Goal: Transaction & Acquisition: Purchase product/service

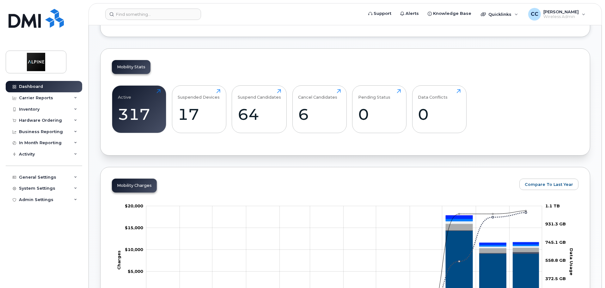
scroll to position [221, 0]
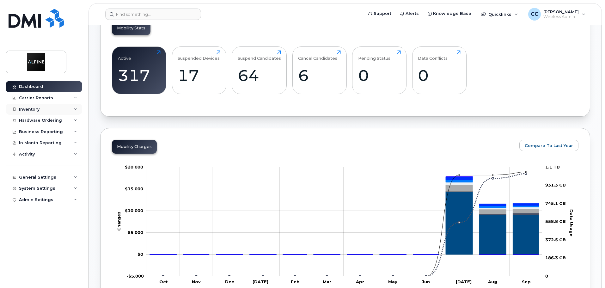
click at [68, 110] on div "Inventory" at bounding box center [44, 109] width 77 height 11
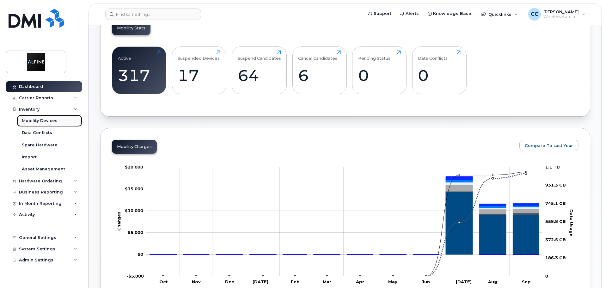
click at [52, 121] on div "Mobility Devices" at bounding box center [40, 121] width 36 height 6
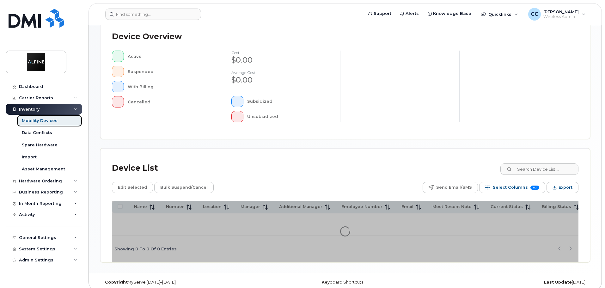
scroll to position [149, 0]
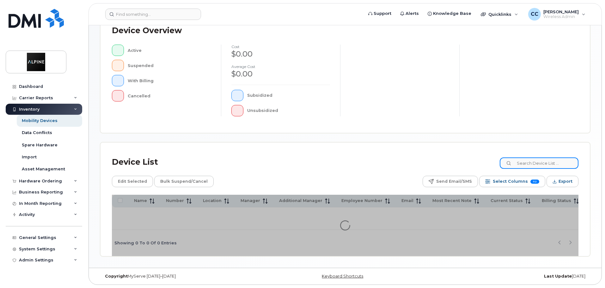
click at [548, 160] on input at bounding box center [539, 162] width 79 height 11
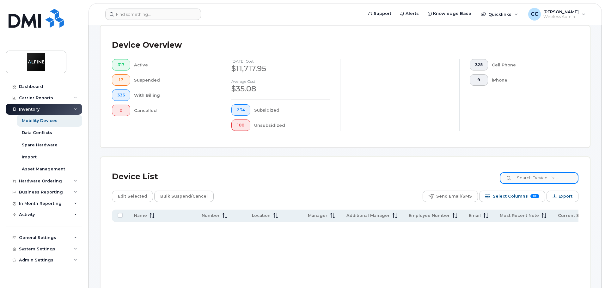
scroll to position [160, 0]
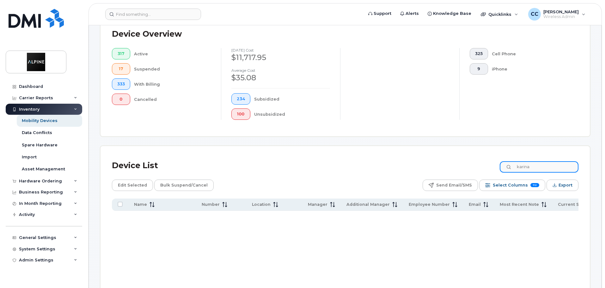
type input "karina"
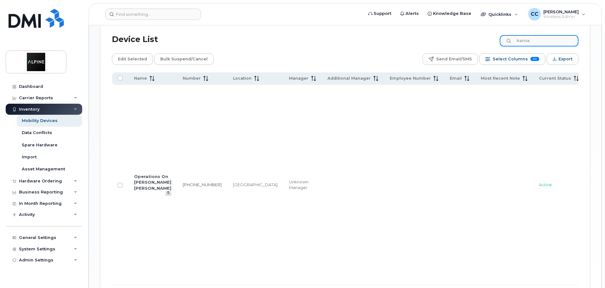
scroll to position [286, 0]
click at [183, 182] on link "[PHONE_NUMBER]" at bounding box center [202, 184] width 39 height 5
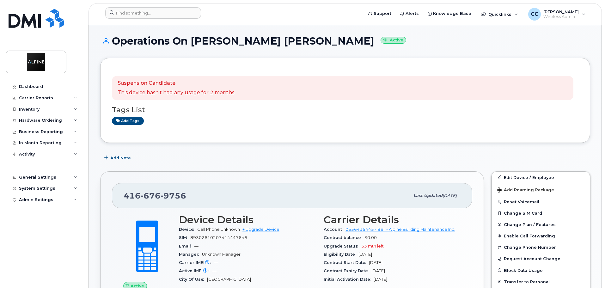
scroll to position [95, 0]
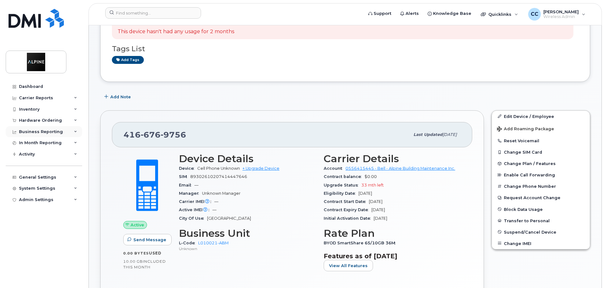
click at [67, 131] on div "Business Reporting" at bounding box center [44, 131] width 77 height 11
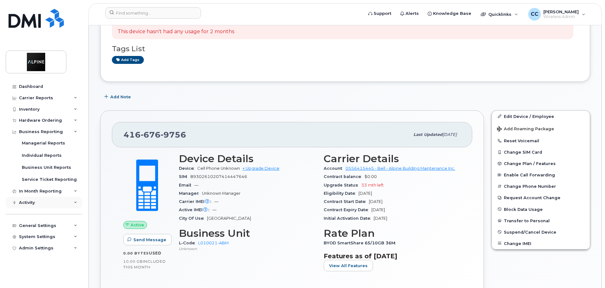
click at [51, 199] on div "Activity" at bounding box center [44, 202] width 77 height 11
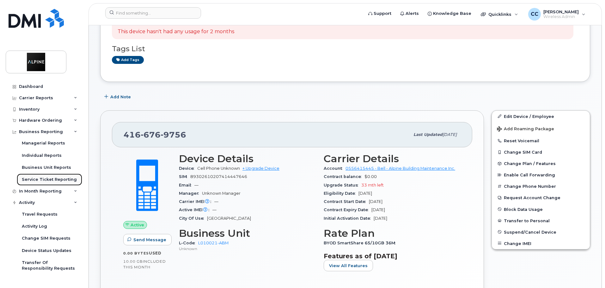
click at [64, 178] on div "Service Ticket Reporting" at bounding box center [49, 180] width 55 height 6
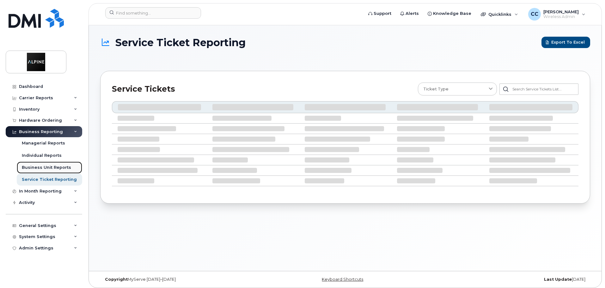
click at [64, 166] on div "Business Unit Reports" at bounding box center [46, 168] width 49 height 6
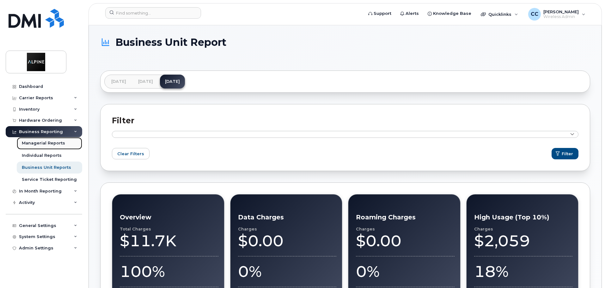
click at [64, 142] on link "Managerial Reports" at bounding box center [49, 143] width 65 height 12
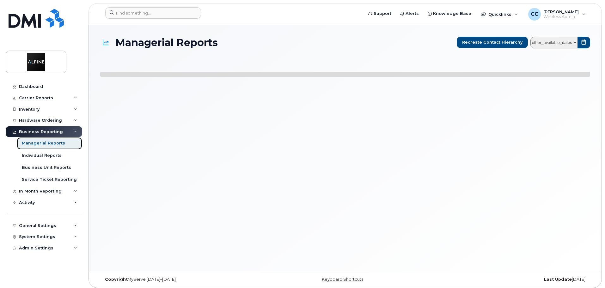
select select
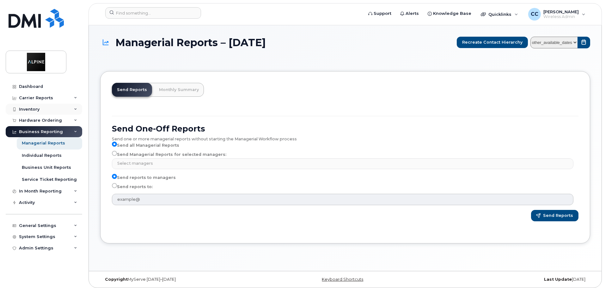
click at [64, 107] on div "Inventory" at bounding box center [44, 109] width 77 height 11
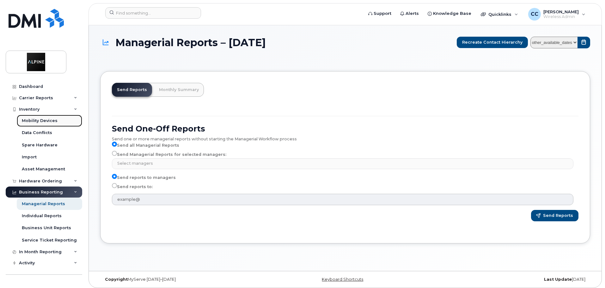
click at [49, 121] on div "Mobility Devices" at bounding box center [40, 121] width 36 height 6
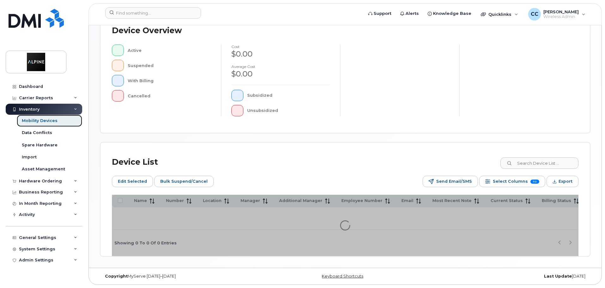
scroll to position [160, 0]
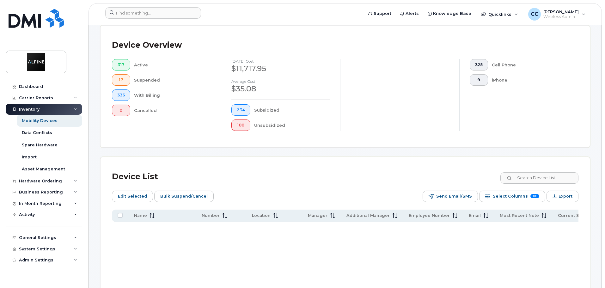
scroll to position [171, 0]
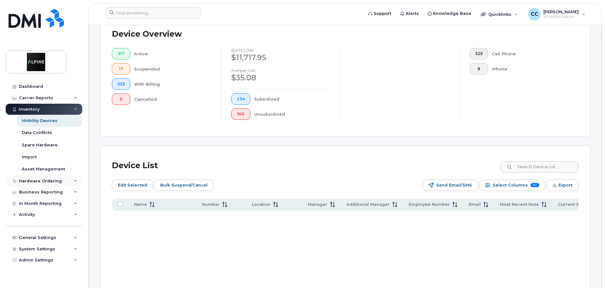
click at [60, 182] on div "Hardware Ordering" at bounding box center [44, 180] width 77 height 11
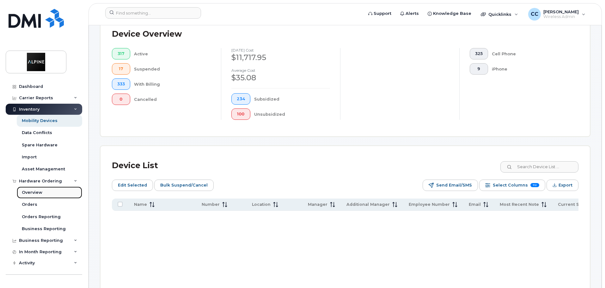
click at [33, 194] on div "Overview" at bounding box center [32, 193] width 21 height 6
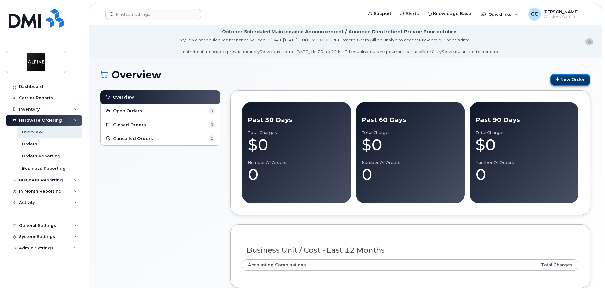
click at [574, 80] on link "New Order" at bounding box center [570, 80] width 40 height 12
